Goal: Information Seeking & Learning: Understand process/instructions

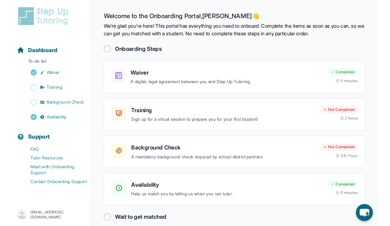
scroll to position [25, 0]
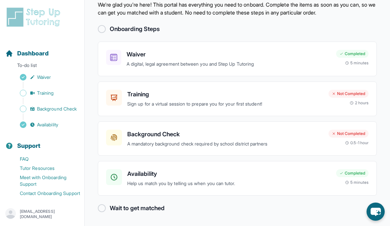
click at [247, 93] on h3 "Training" at bounding box center [225, 94] width 196 height 9
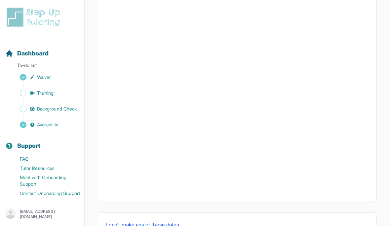
scroll to position [214, 0]
click at [163, 227] on button "I can't make any of these dates" at bounding box center [142, 226] width 73 height 8
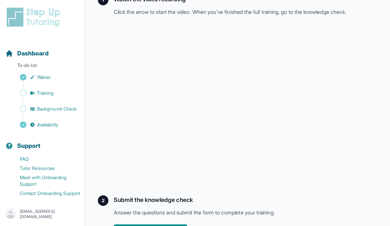
scroll to position [132, 0]
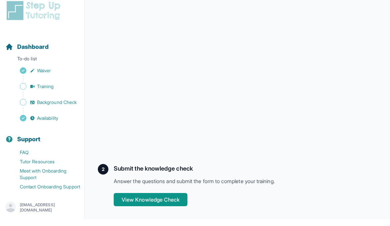
click at [174, 200] on button "View Knowledge Check" at bounding box center [151, 206] width 74 height 13
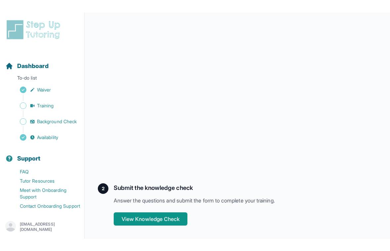
scroll to position [11, 0]
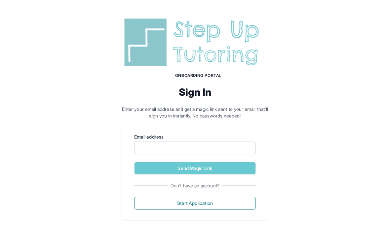
scroll to position [10, 0]
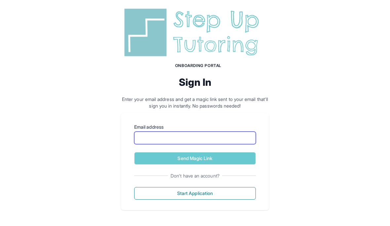
click at [203, 140] on input "Email address" at bounding box center [194, 138] width 121 height 13
